Goal: Task Accomplishment & Management: Complete application form

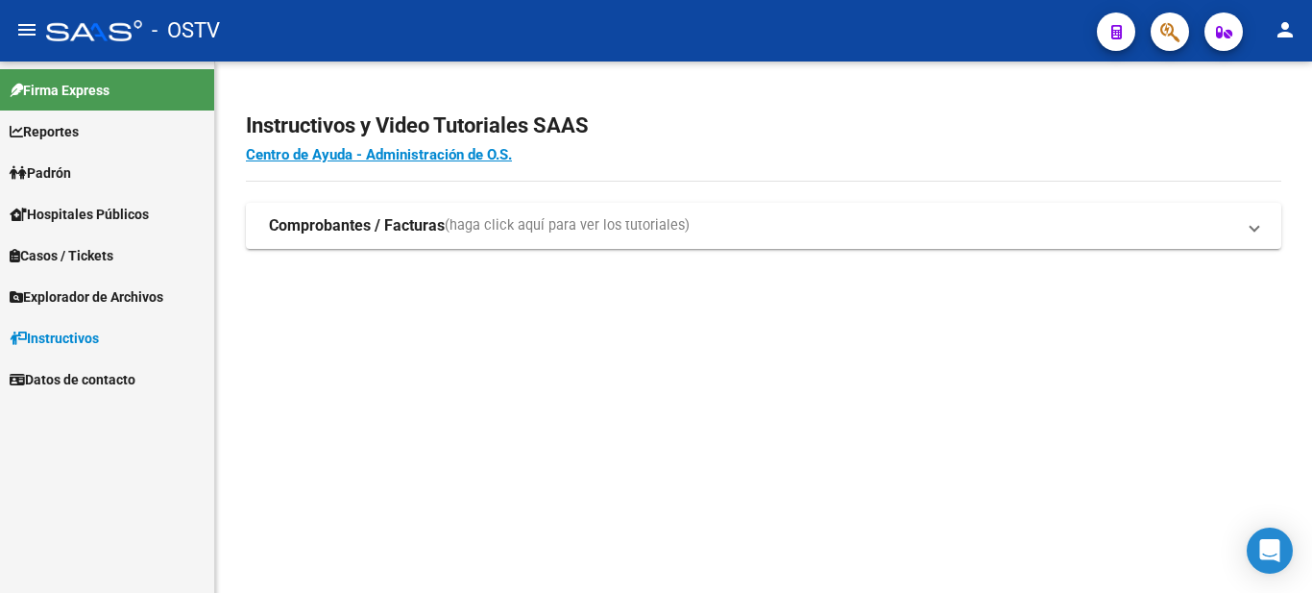
click at [52, 174] on span "Padrón" at bounding box center [40, 172] width 61 height 21
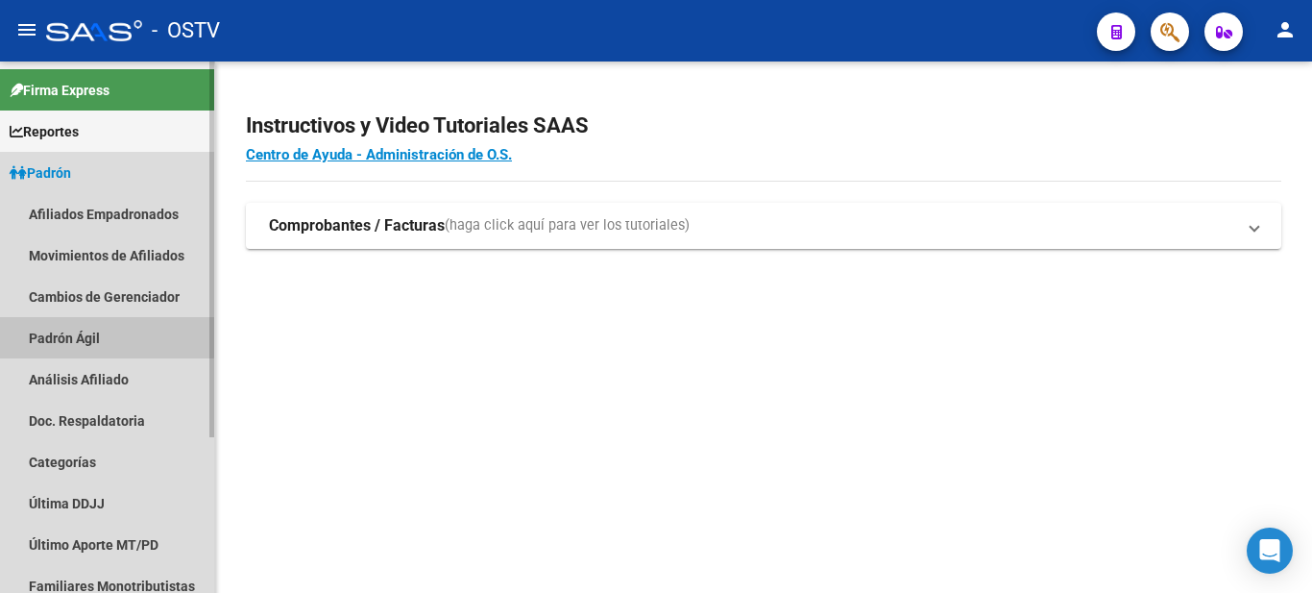
click at [51, 327] on link "Padrón Ágil" at bounding box center [107, 337] width 214 height 41
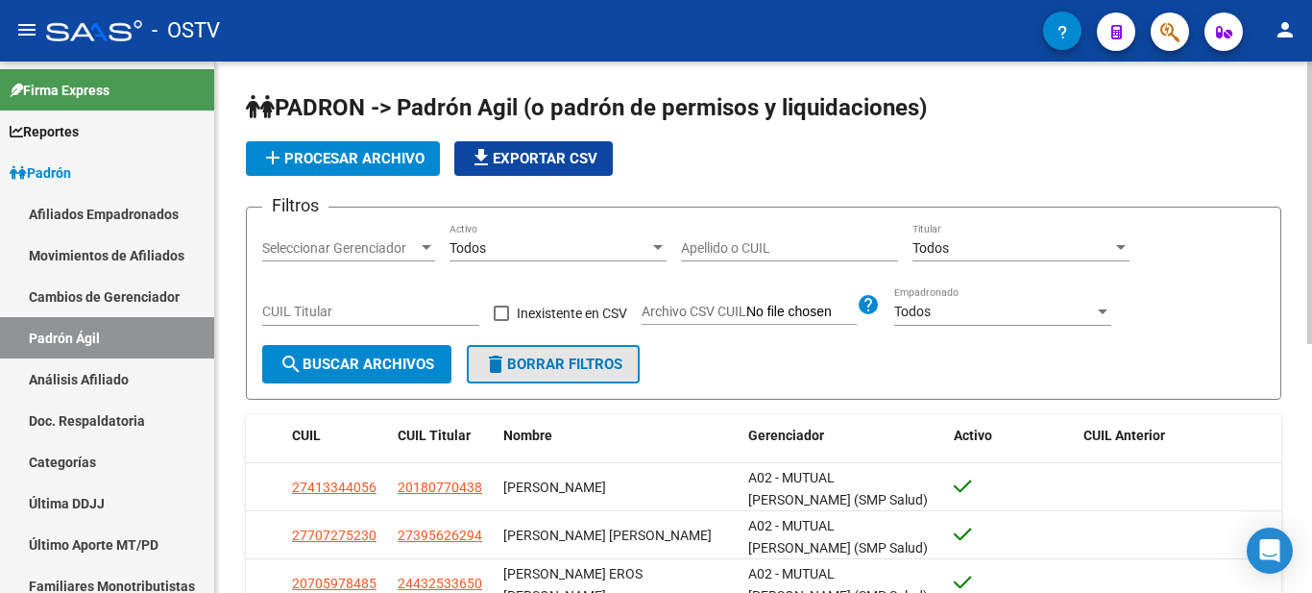
drag, startPoint x: 615, startPoint y: 361, endPoint x: 774, endPoint y: 236, distance: 202.6
click at [616, 354] on button "delete Borrar Filtros" at bounding box center [553, 364] width 173 height 38
click at [753, 259] on div "Apellido o CUIL" at bounding box center [789, 242] width 217 height 38
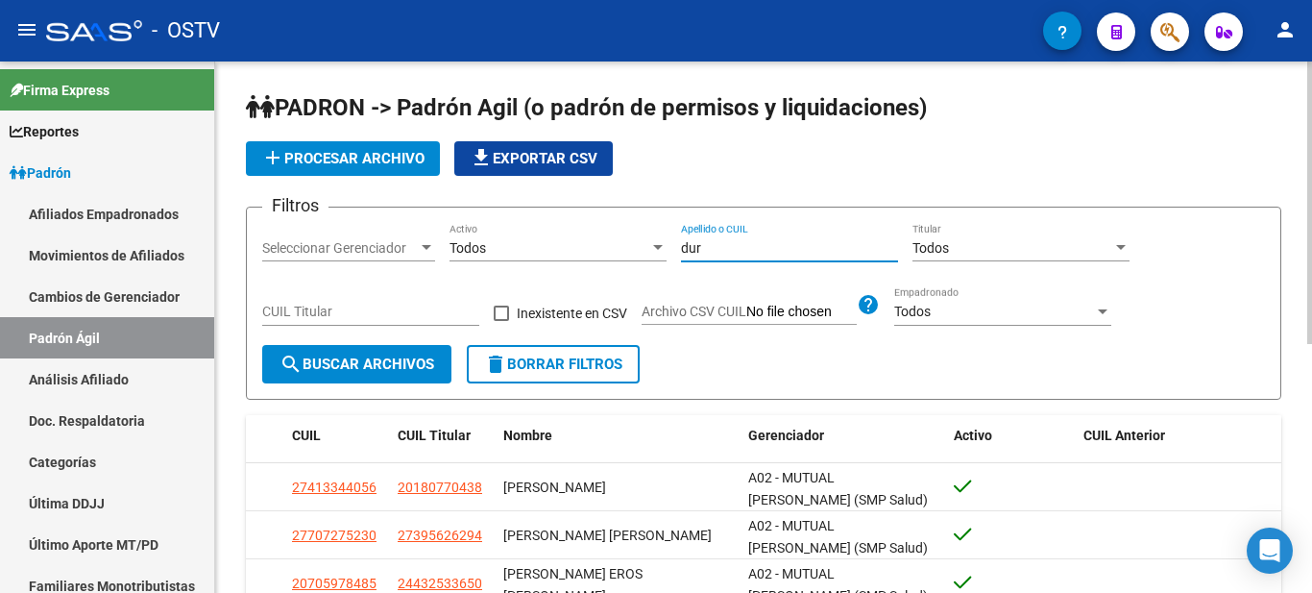
type input "dur"
click at [382, 359] on span "search Buscar Archivos" at bounding box center [357, 363] width 155 height 17
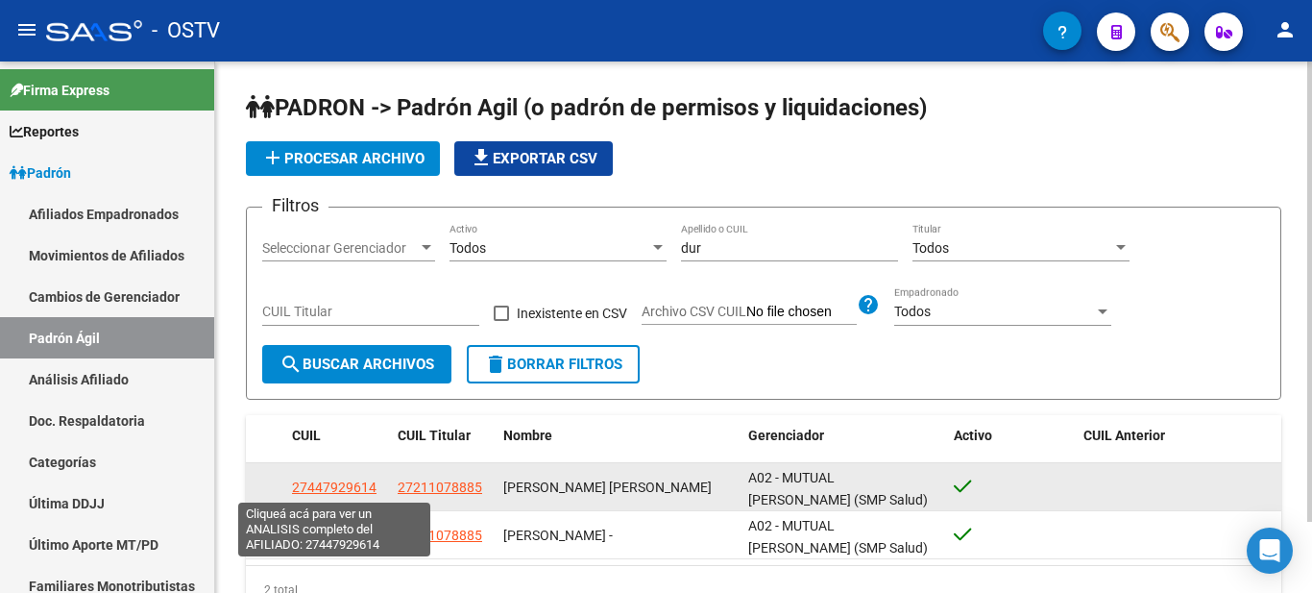
click at [352, 484] on span "27447929614" at bounding box center [334, 486] width 85 height 15
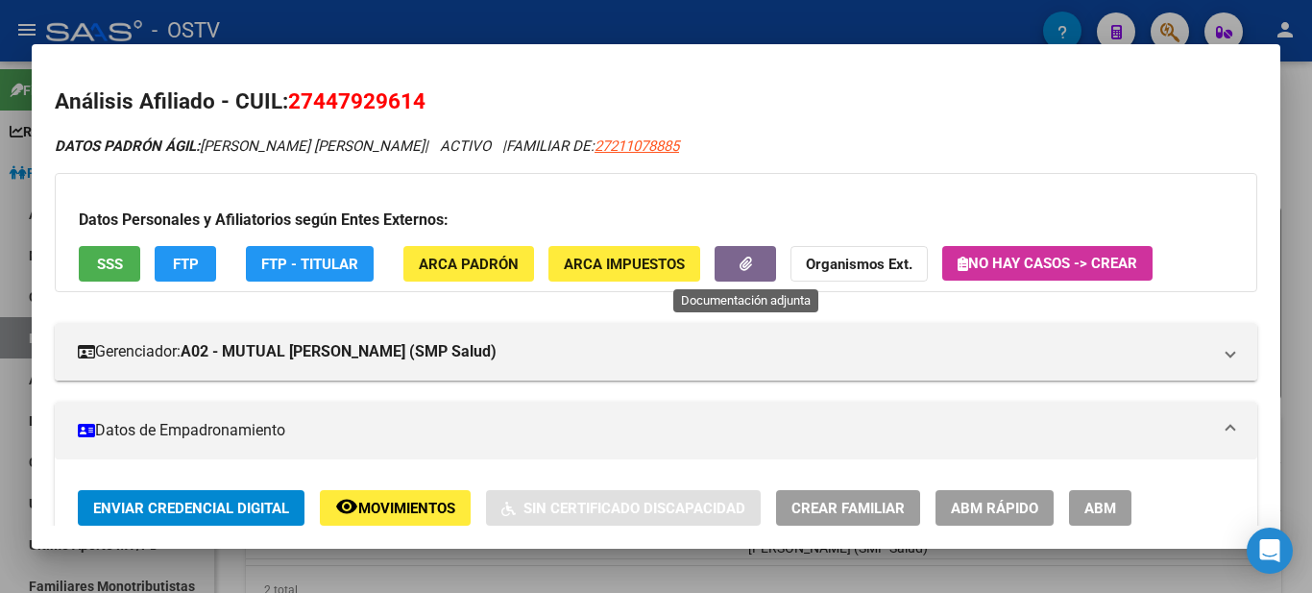
click at [756, 269] on button "button" at bounding box center [745, 264] width 61 height 36
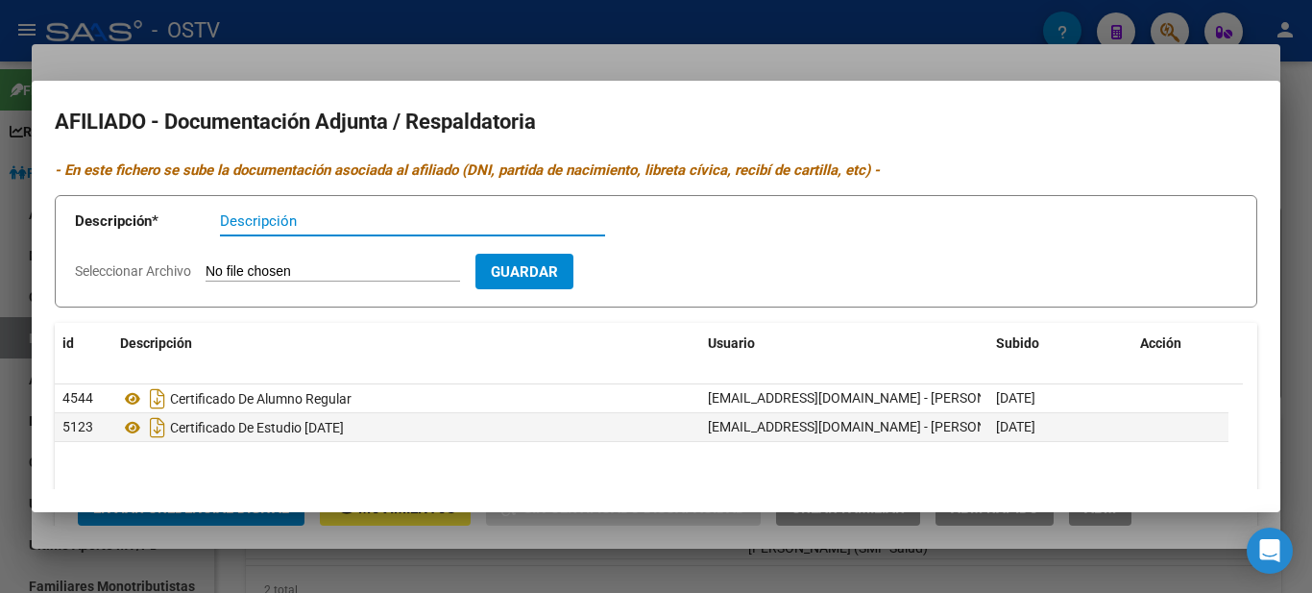
click at [282, 228] on input "Descripción" at bounding box center [412, 220] width 385 height 17
type input "certificado de sstudios"
click at [321, 265] on input "Seleccionar Archivo" at bounding box center [333, 272] width 255 height 18
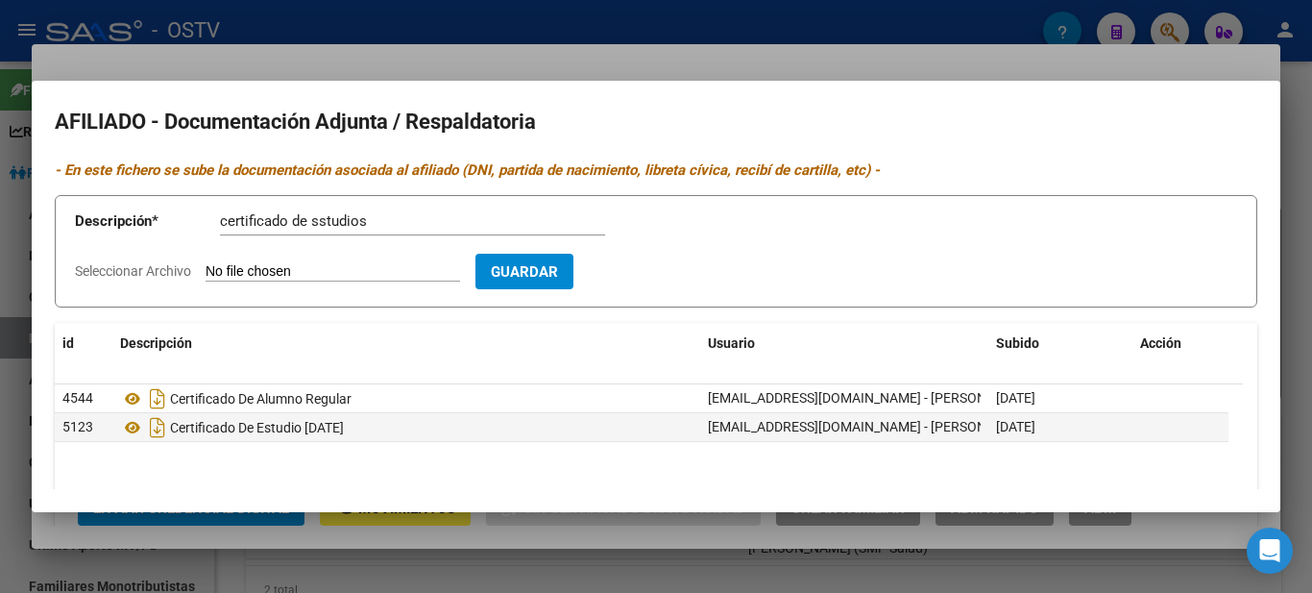
type input "C:\fakepath\33.pdf"
click at [641, 271] on button "Guardar" at bounding box center [636, 272] width 98 height 36
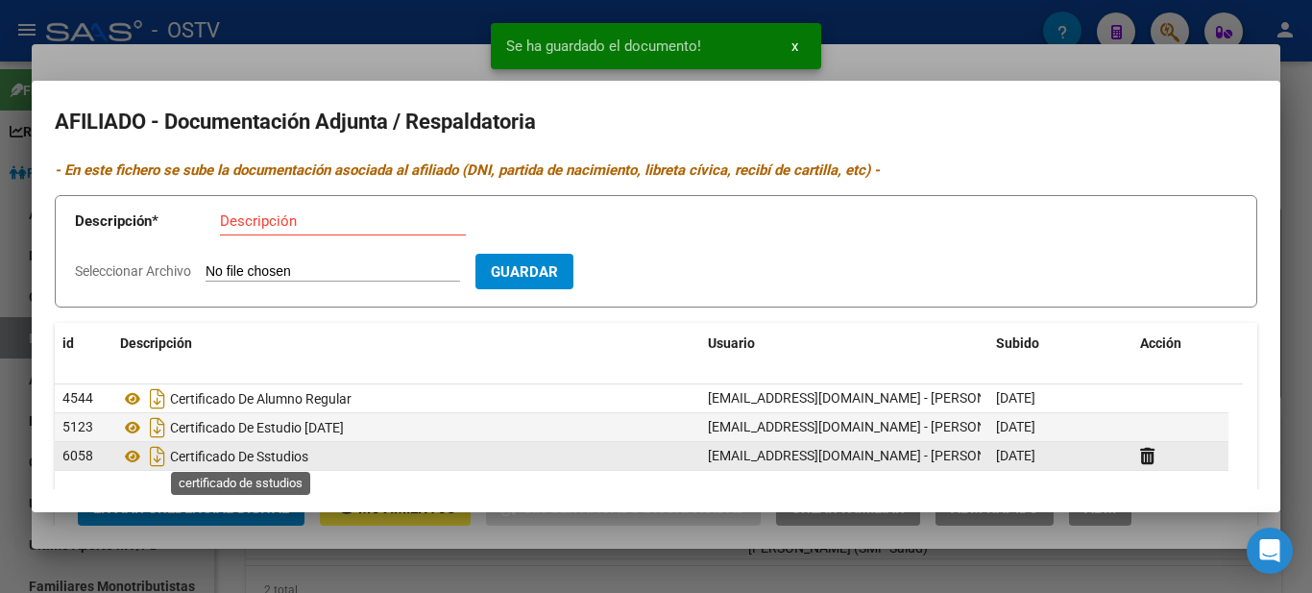
click at [182, 462] on span "Certificado De Sstudios" at bounding box center [239, 456] width 138 height 15
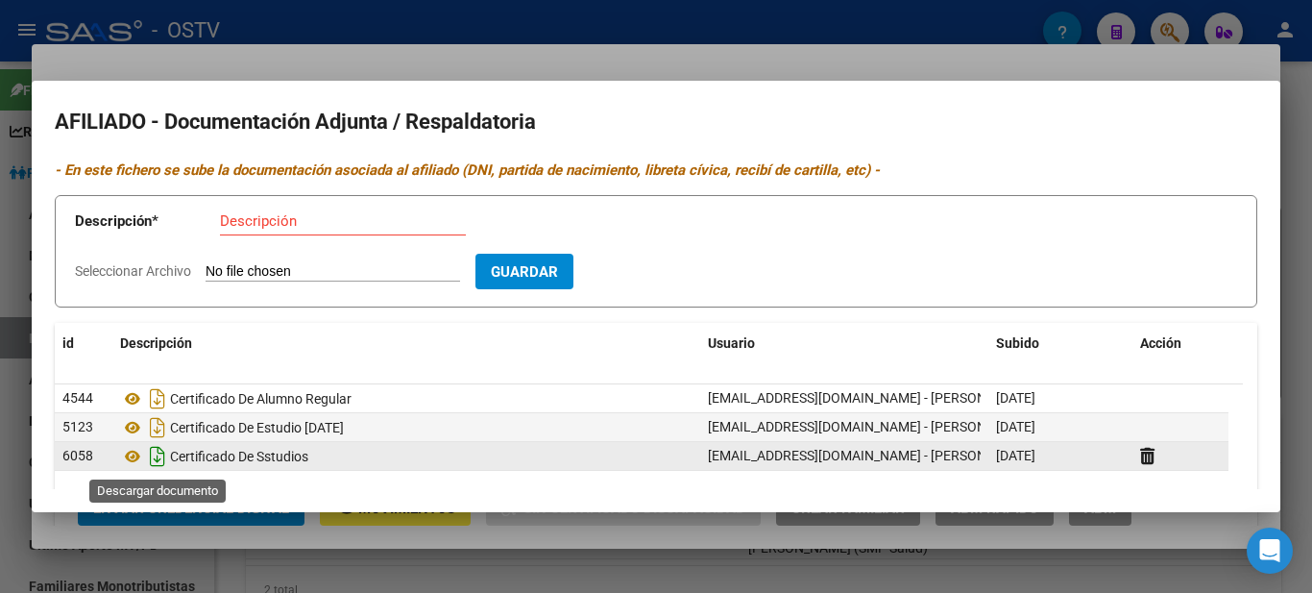
click at [162, 460] on icon "Descargar documento" at bounding box center [157, 456] width 25 height 31
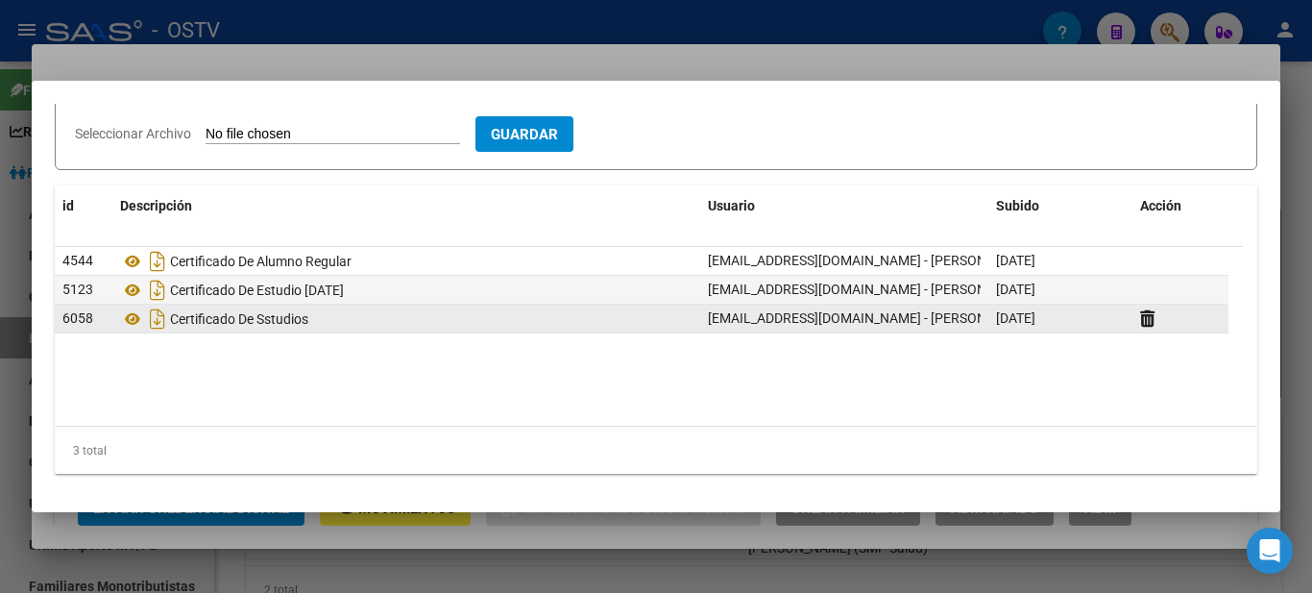
click at [829, 8] on div at bounding box center [656, 296] width 1312 height 593
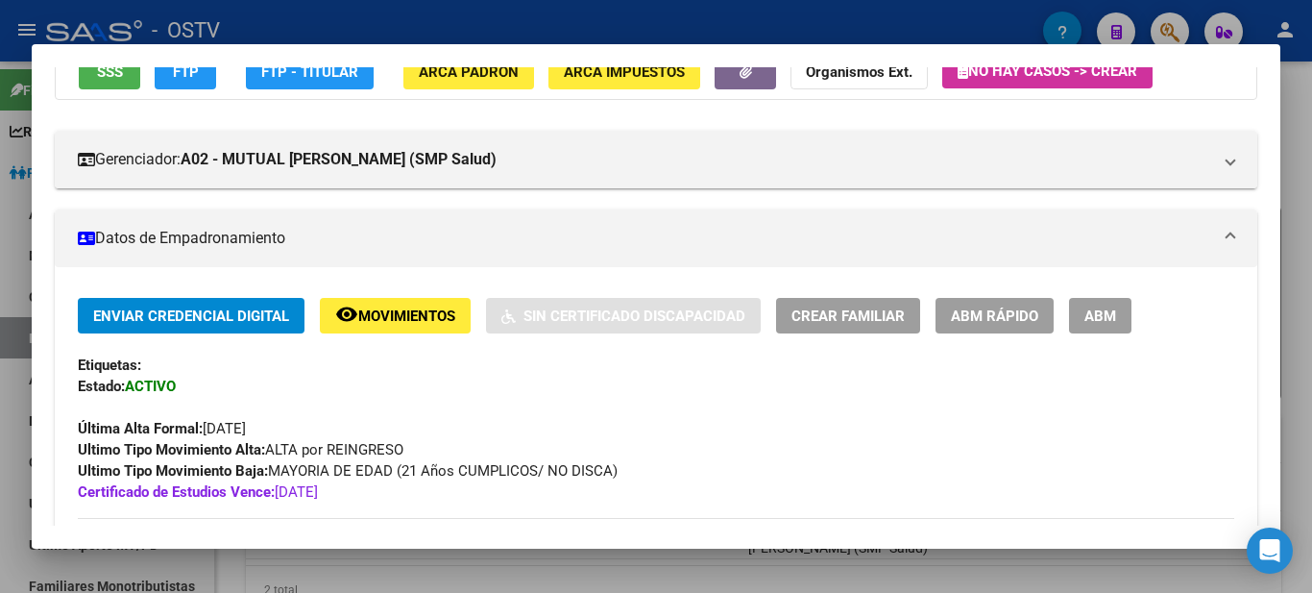
scroll to position [576, 0]
